Goal: Transaction & Acquisition: Purchase product/service

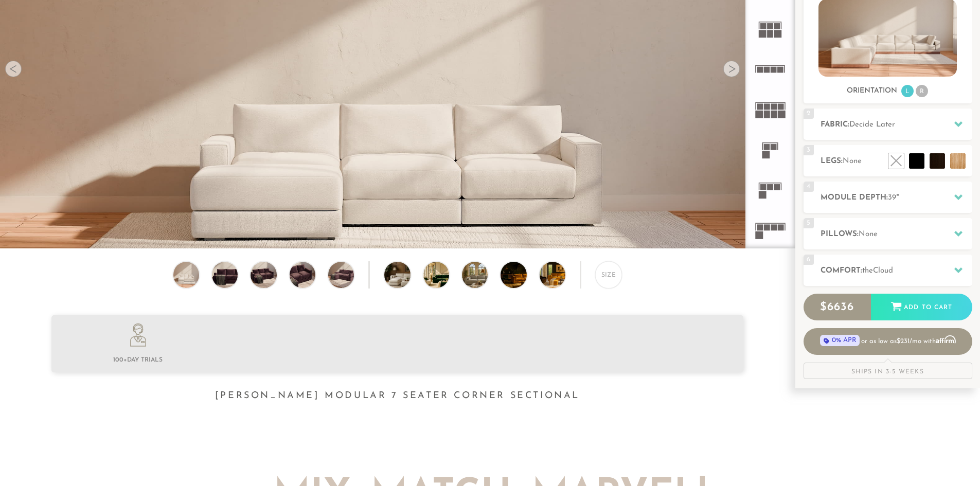
scroll to position [206, 0]
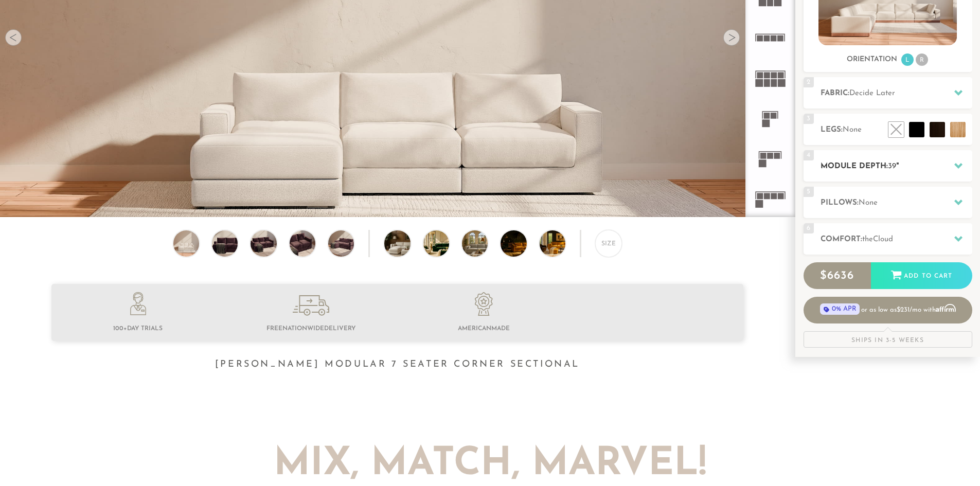
click at [872, 167] on h2 "Module Depth: 39 "" at bounding box center [897, 167] width 152 height 12
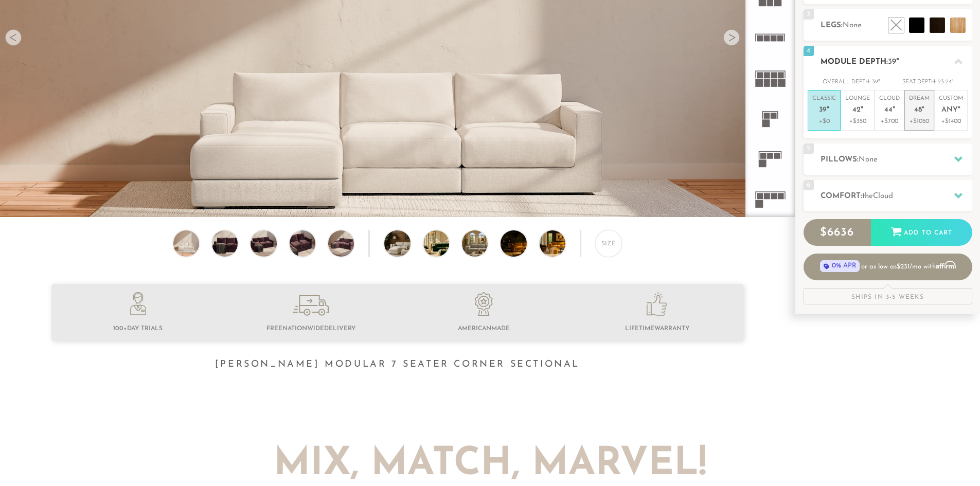
click at [928, 113] on p "Dream 48 "" at bounding box center [919, 106] width 21 height 22
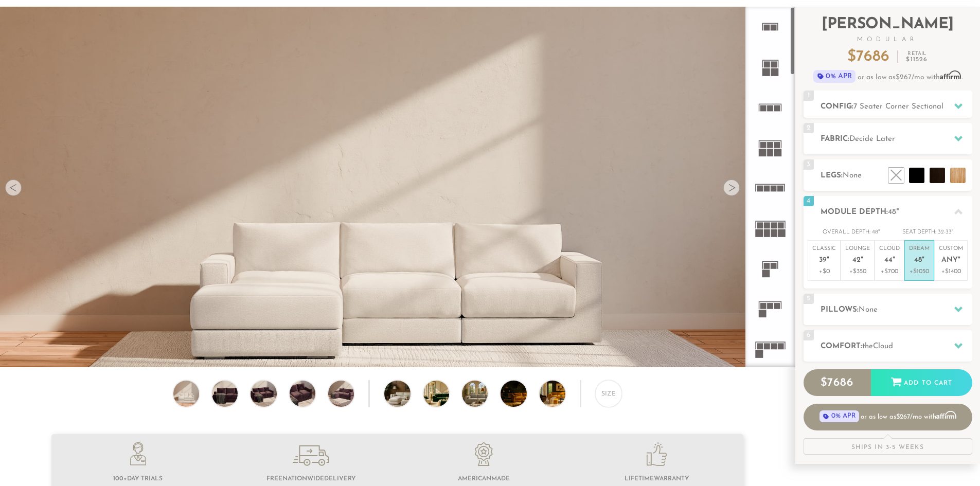
scroll to position [51, 0]
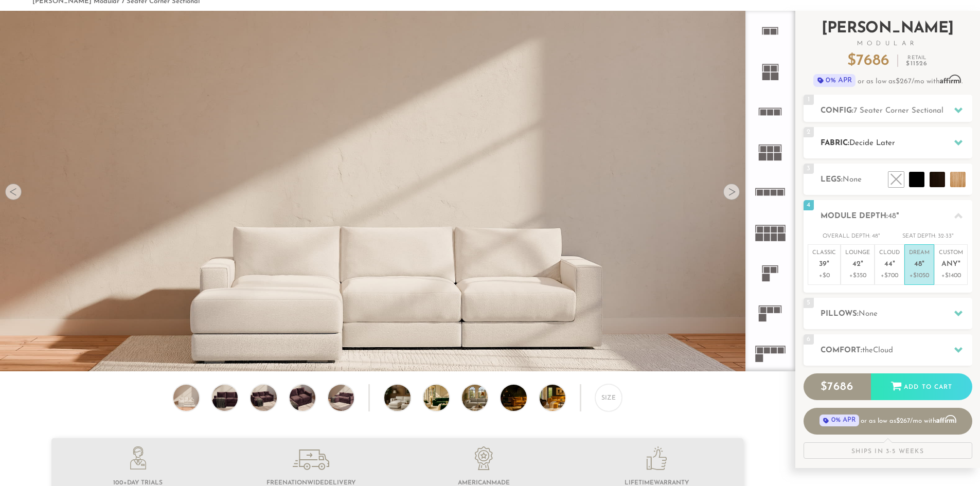
click at [882, 150] on div "2 Fabric: Decide Later" at bounding box center [888, 142] width 169 height 31
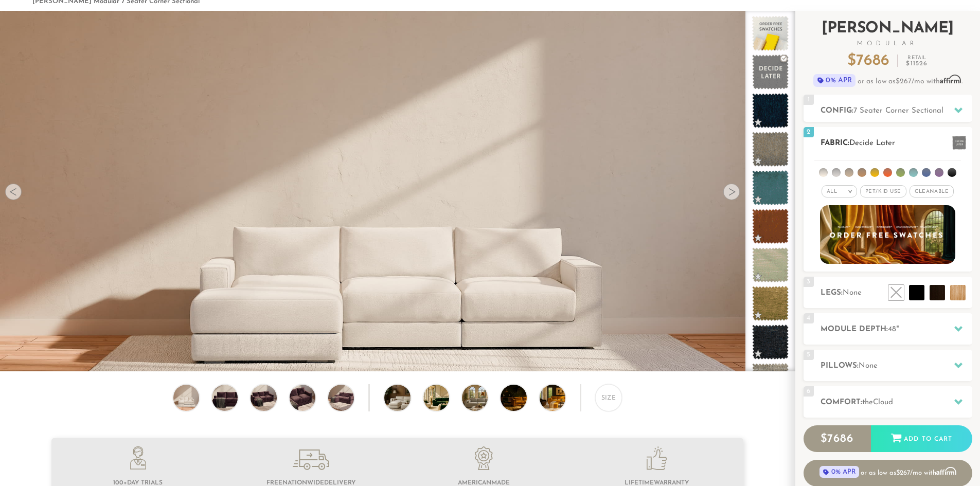
click at [834, 172] on ul at bounding box center [888, 170] width 147 height 19
click at [835, 172] on li at bounding box center [836, 172] width 9 height 9
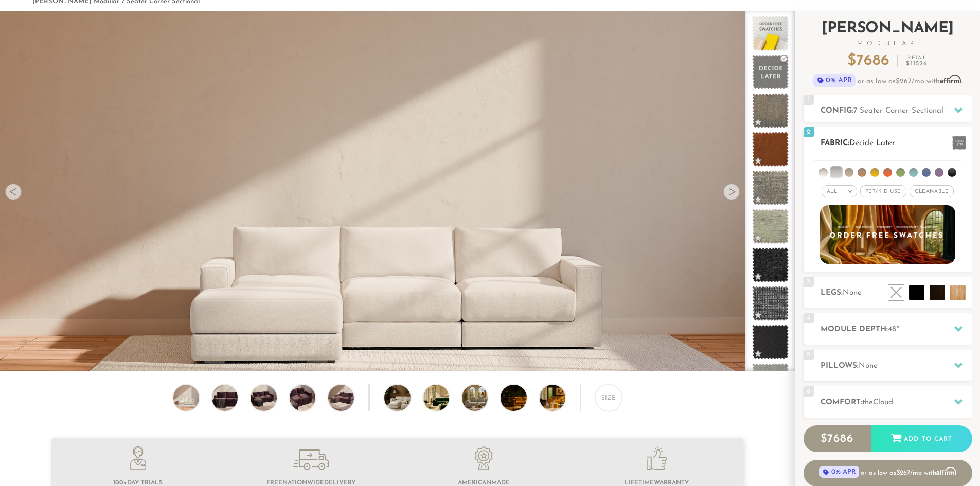
click at [862, 170] on li at bounding box center [862, 172] width 9 height 9
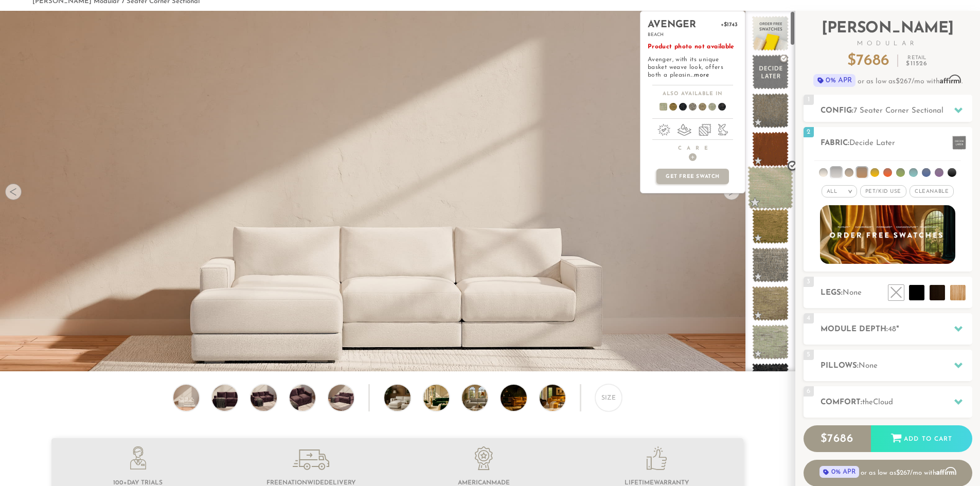
click at [770, 194] on span at bounding box center [771, 188] width 46 height 44
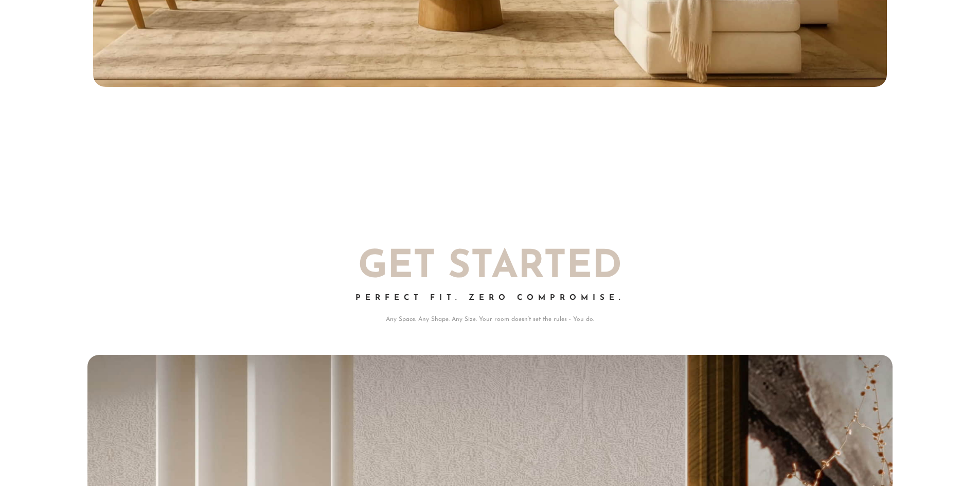
scroll to position [8, 8]
